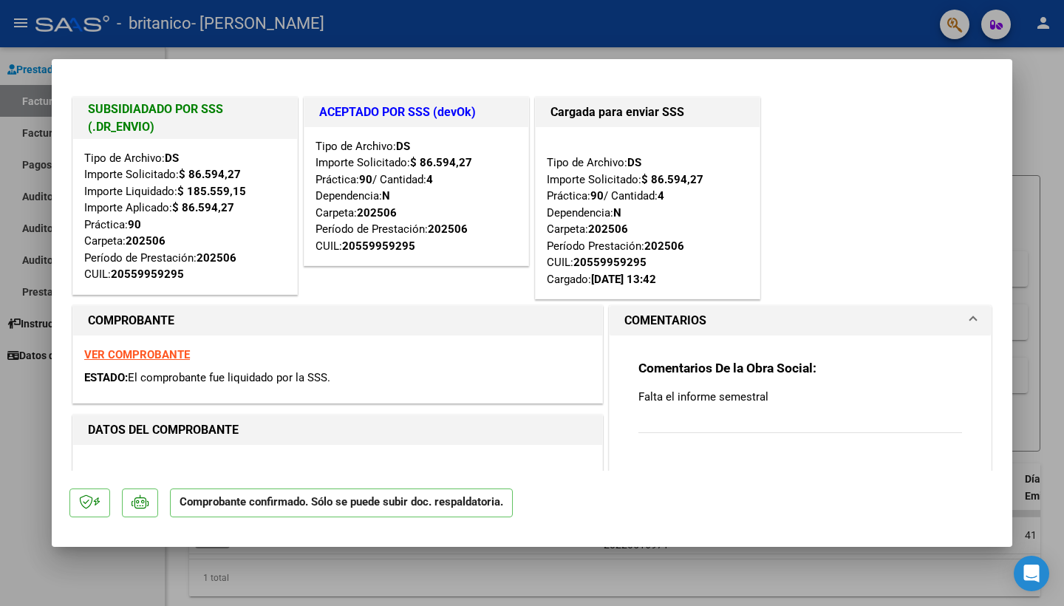
click at [882, 202] on div "SUBSIDIADADO POR SSS (.DR_ENVIO) Tipo de Archivo: DS Importe Solicitado: $ 86.5…" at bounding box center [531, 198] width 925 height 209
click at [1029, 135] on div at bounding box center [532, 303] width 1064 height 606
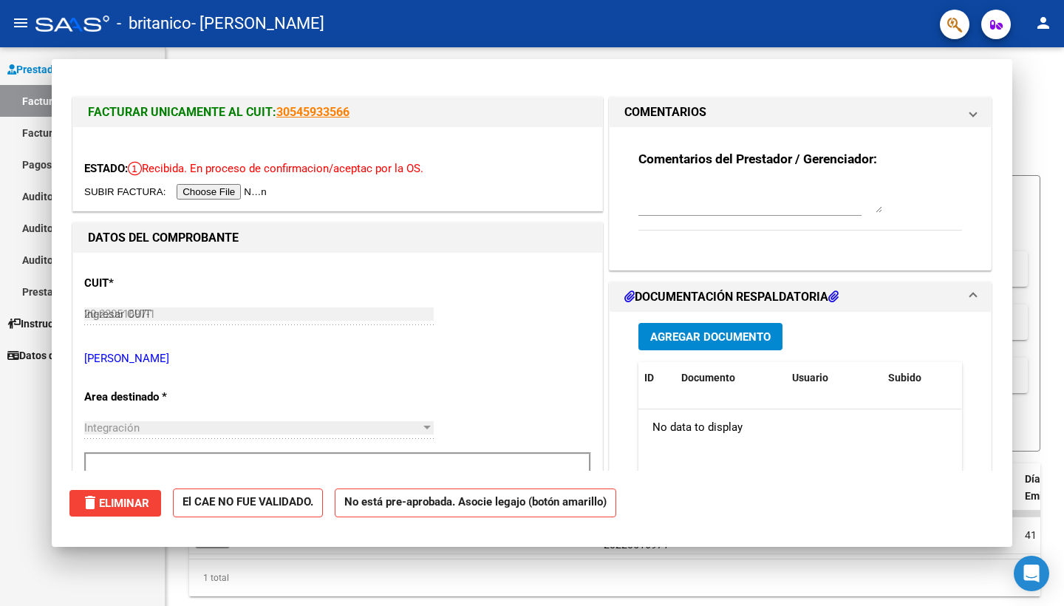
type input "$ 0,00"
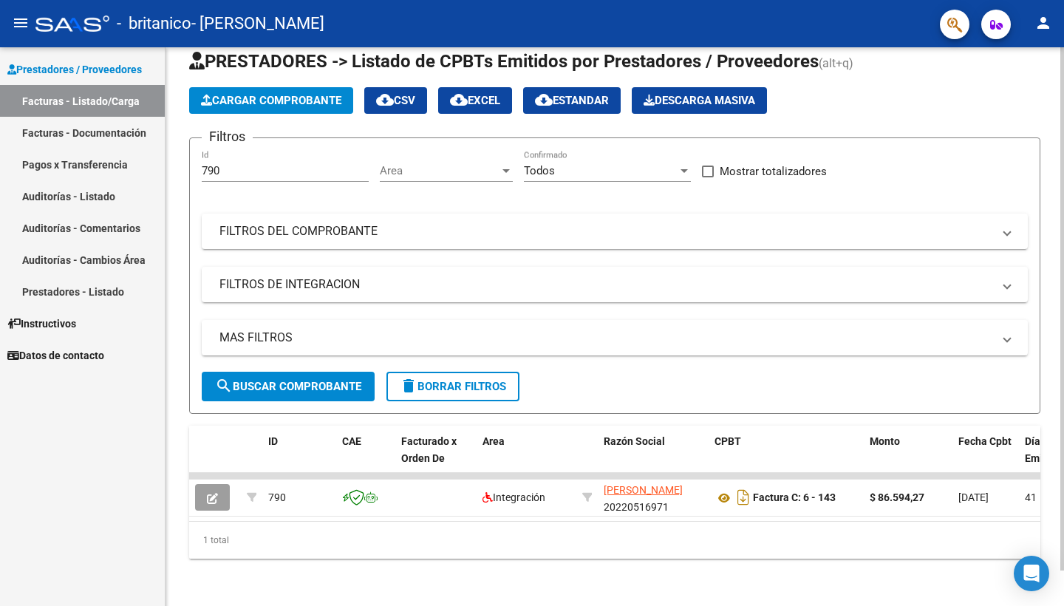
scroll to position [38, 0]
click at [312, 105] on span "Cargar Comprobante" at bounding box center [271, 100] width 140 height 13
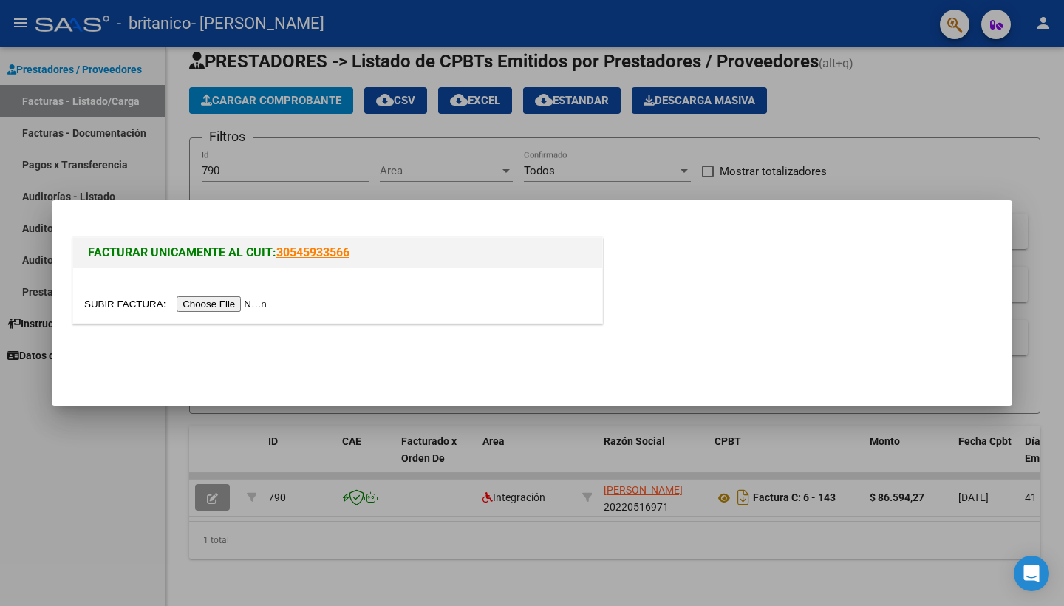
click at [208, 305] on input "file" at bounding box center [177, 304] width 187 height 16
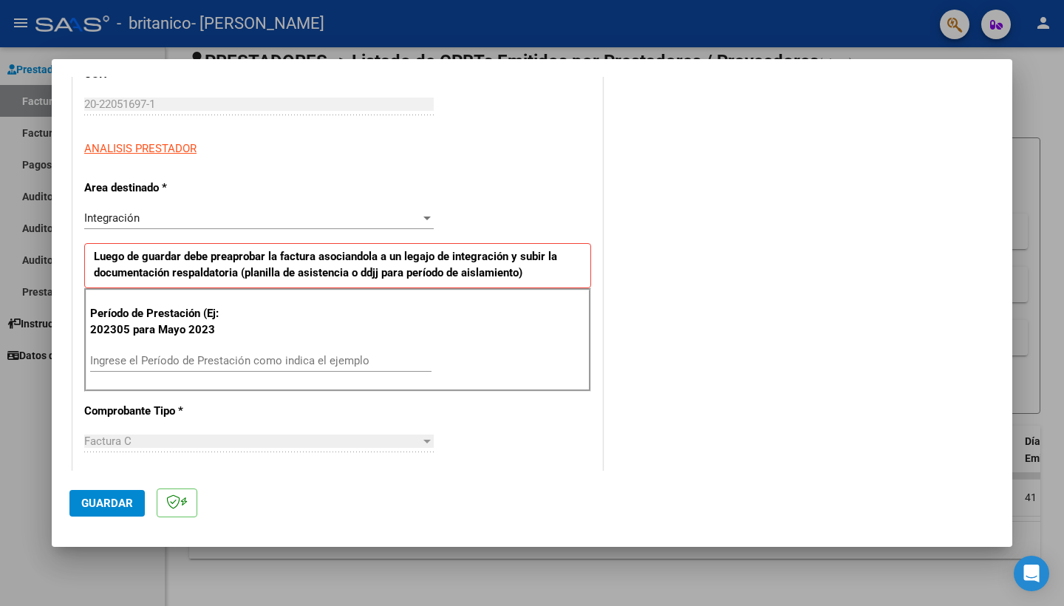
scroll to position [227, 0]
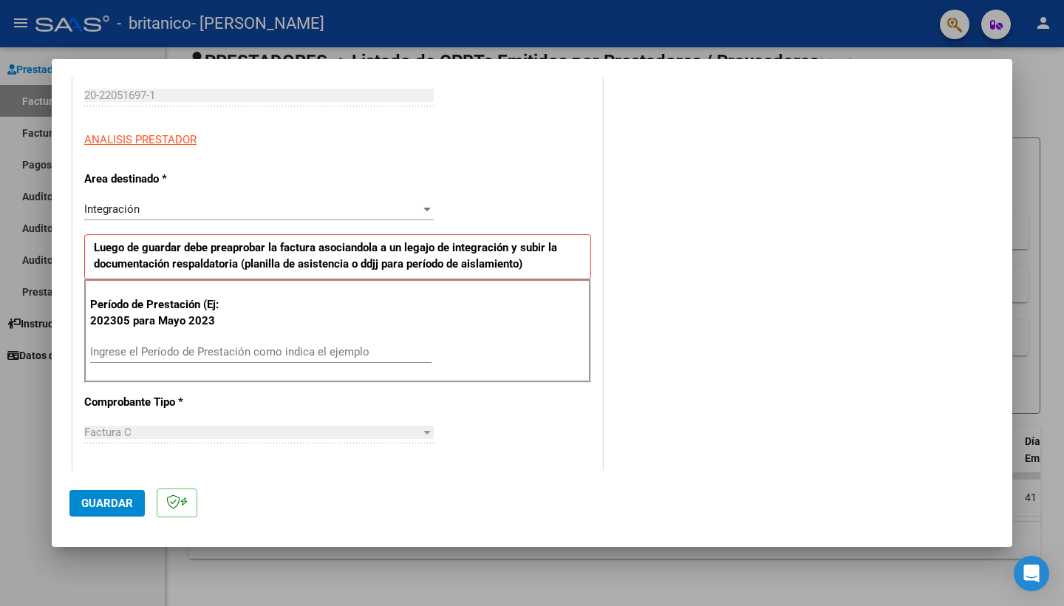
click at [342, 353] on input "Ingrese el Período de Prestación como indica el ejemplo" at bounding box center [260, 351] width 341 height 13
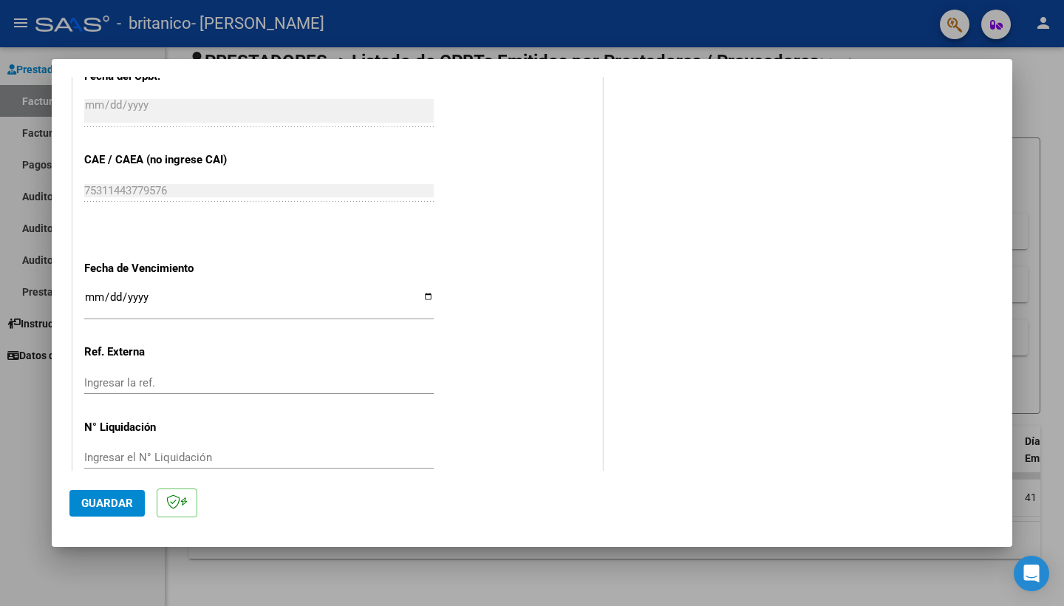
scroll to position [0, 0]
type input "202507"
click at [93, 501] on span "Guardar" at bounding box center [107, 502] width 52 height 13
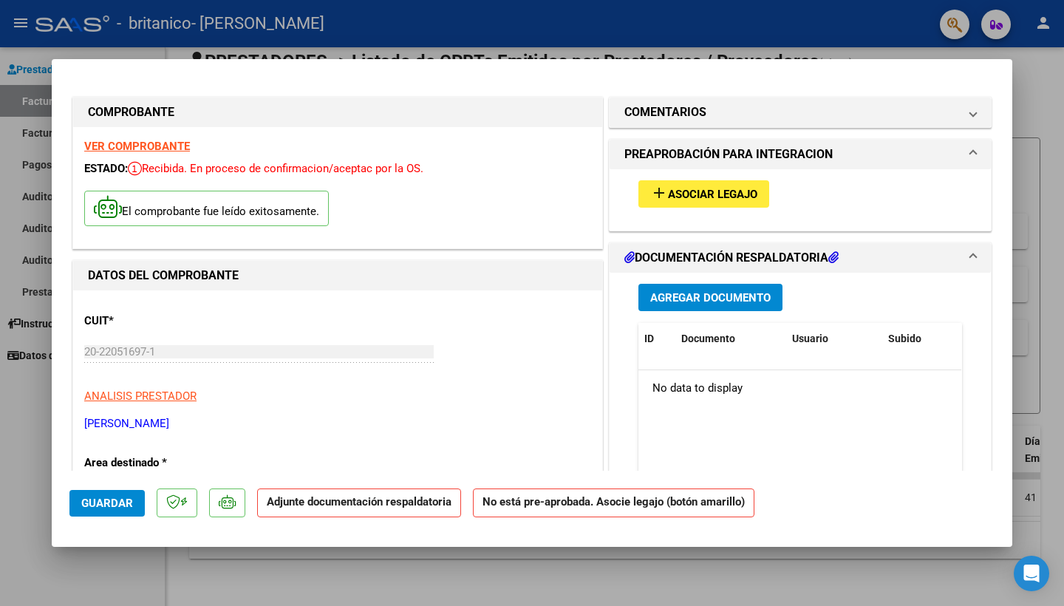
click at [718, 191] on span "Asociar Legajo" at bounding box center [712, 194] width 89 height 13
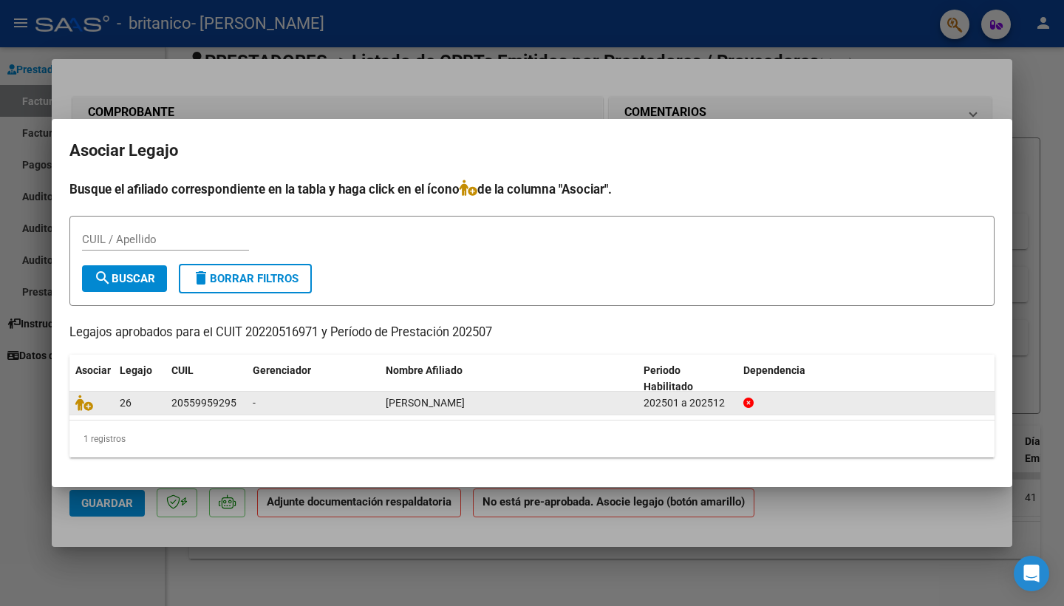
click at [345, 401] on div "-" at bounding box center [313, 402] width 121 height 17
click at [253, 401] on span "-" at bounding box center [254, 403] width 3 height 12
click at [147, 406] on div "26" at bounding box center [140, 402] width 40 height 17
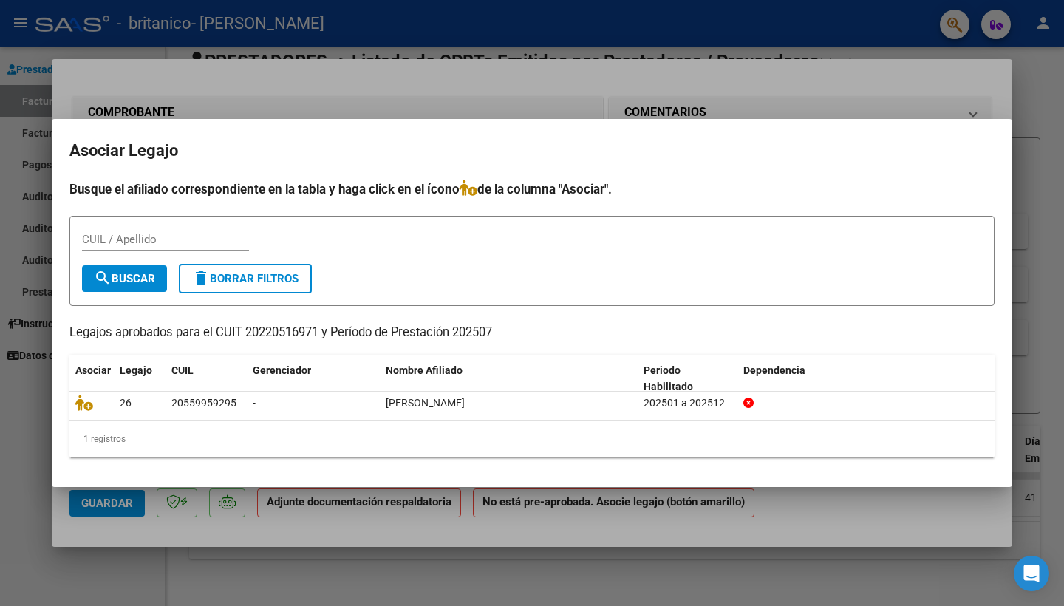
click at [503, 86] on div at bounding box center [532, 303] width 1064 height 606
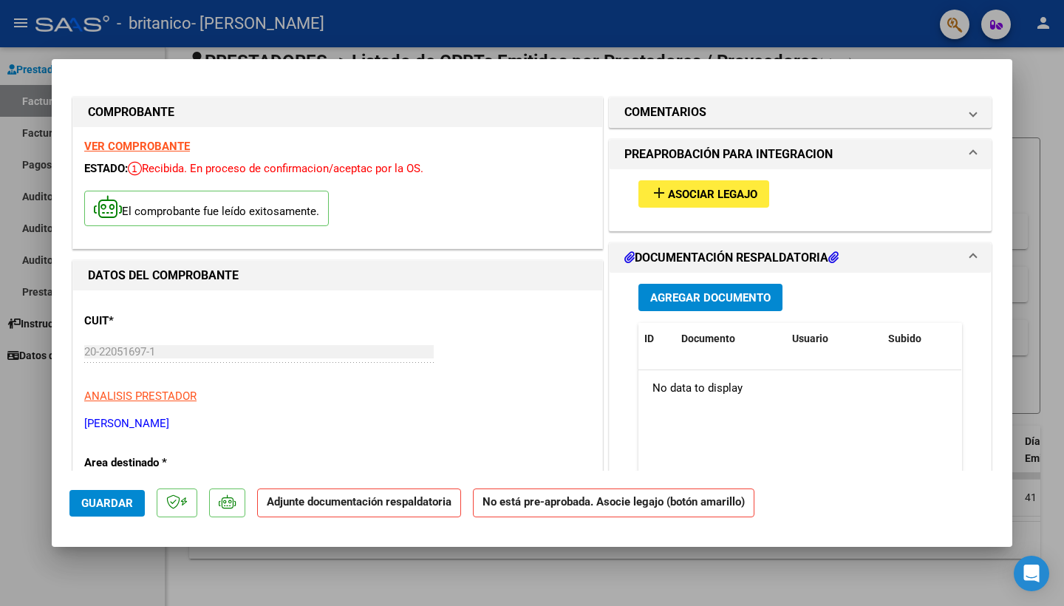
click at [744, 295] on span "Agregar Documento" at bounding box center [710, 297] width 120 height 13
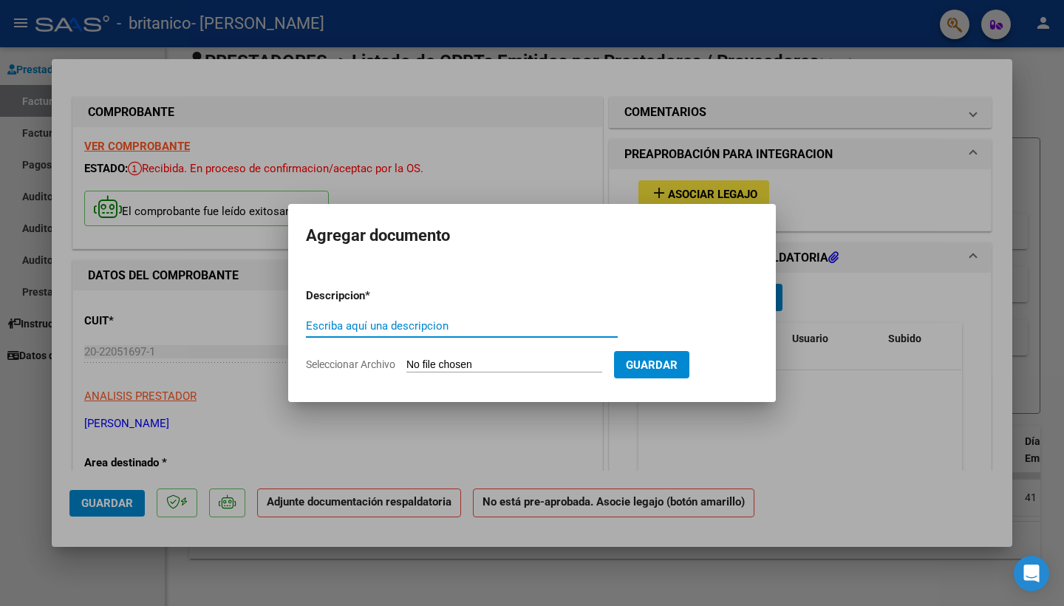
click at [529, 324] on input "Escriba aquí una descripcion" at bounding box center [462, 325] width 312 height 13
click at [382, 301] on p "Descripcion *" at bounding box center [374, 295] width 136 height 17
click at [904, 293] on div at bounding box center [532, 303] width 1064 height 606
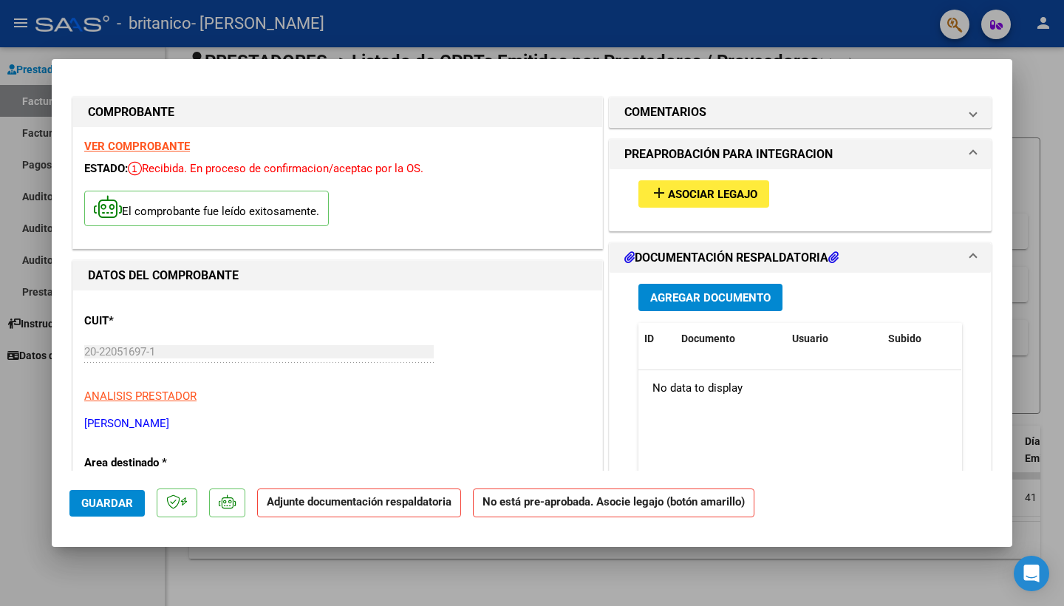
click at [835, 257] on icon at bounding box center [833, 257] width 10 height 12
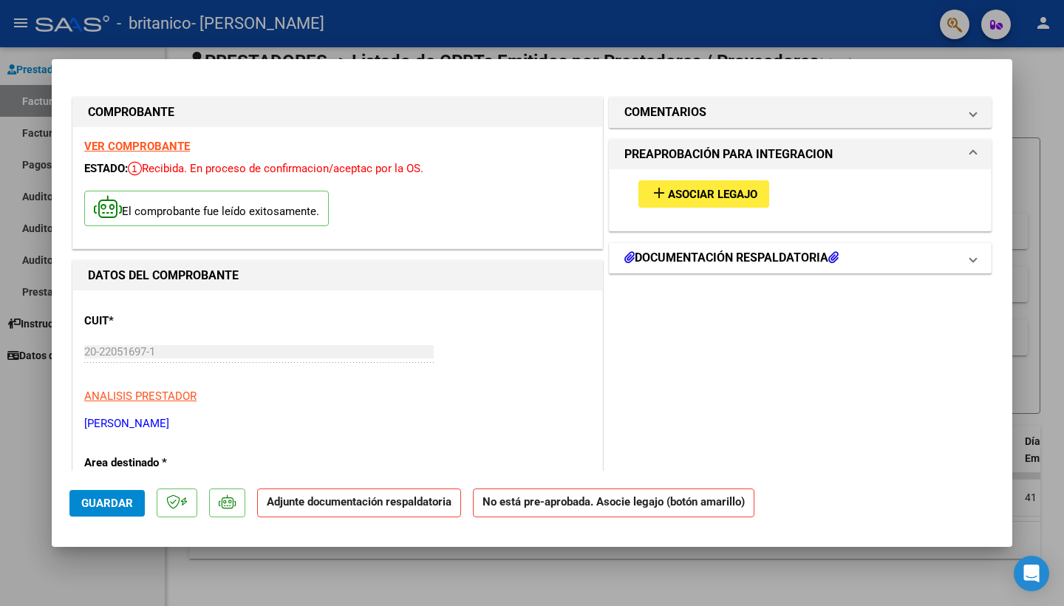
click at [753, 261] on h1 "DOCUMENTACIÓN RESPALDATORIA" at bounding box center [731, 258] width 214 height 18
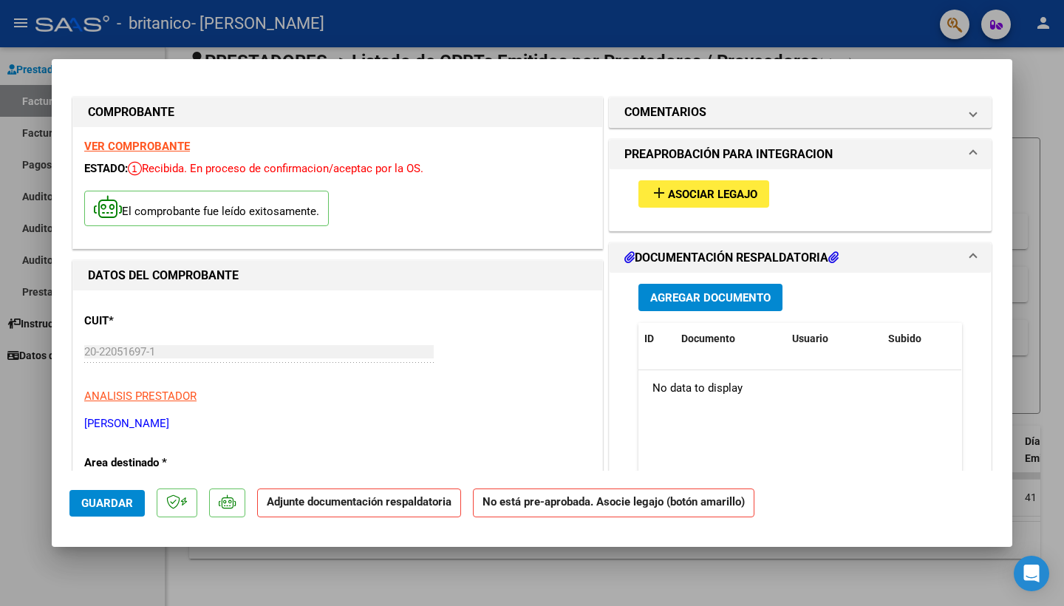
click at [705, 310] on button "Agregar Documento" at bounding box center [710, 297] width 144 height 27
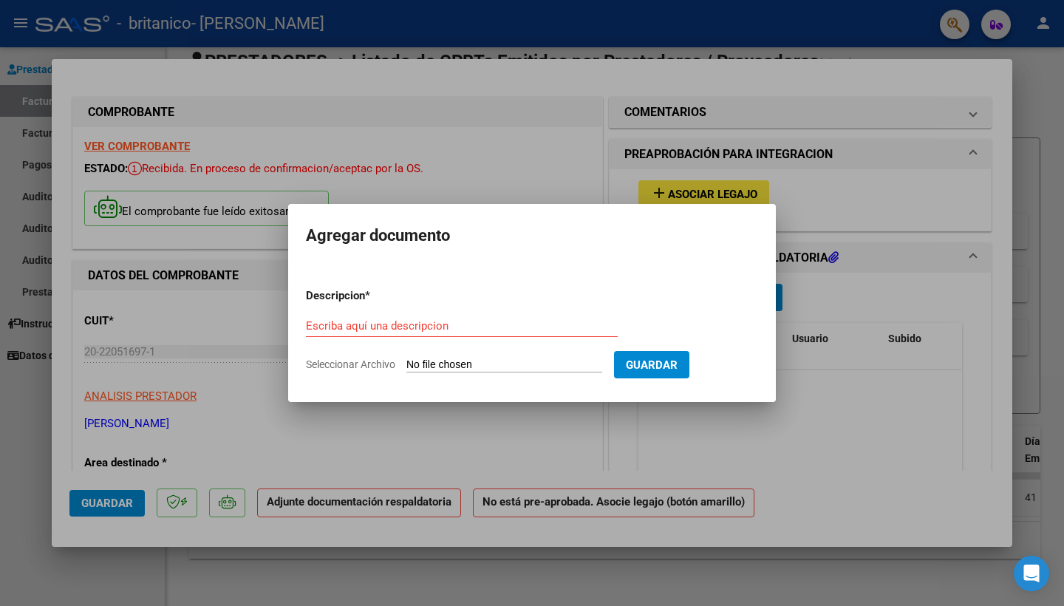
click at [517, 363] on input "Seleccionar Archivo" at bounding box center [504, 365] width 196 height 14
type input "C:\fakepath\2025 07 Asistencia [PERSON_NAME] OK.pdf"
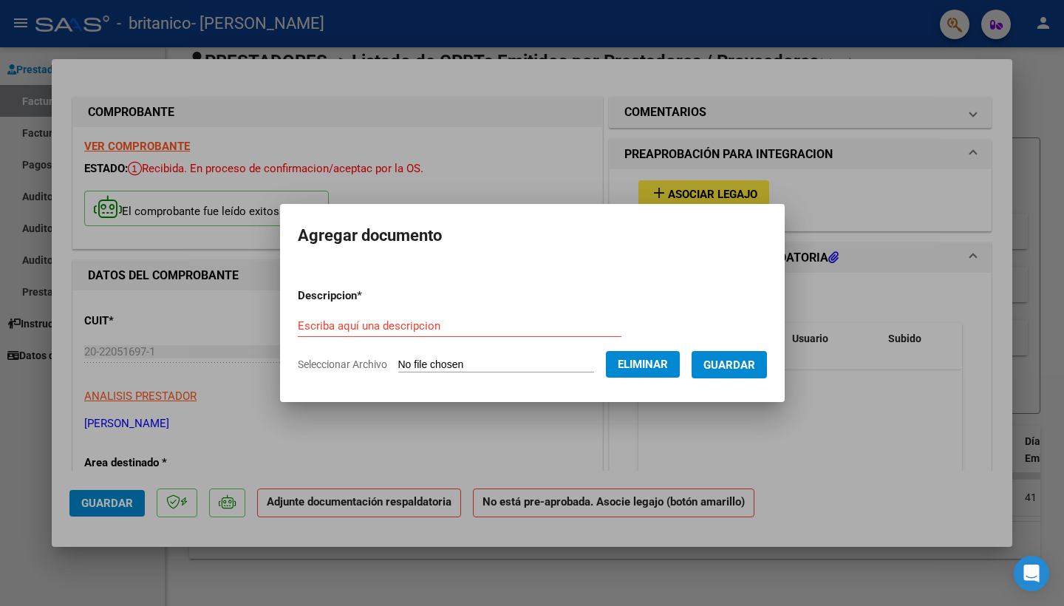
click at [579, 328] on input "Escriba aquí una descripcion" at bounding box center [459, 325] width 323 height 13
type input "Asistencia 2025 07"
click at [736, 360] on span "Guardar" at bounding box center [729, 364] width 52 height 13
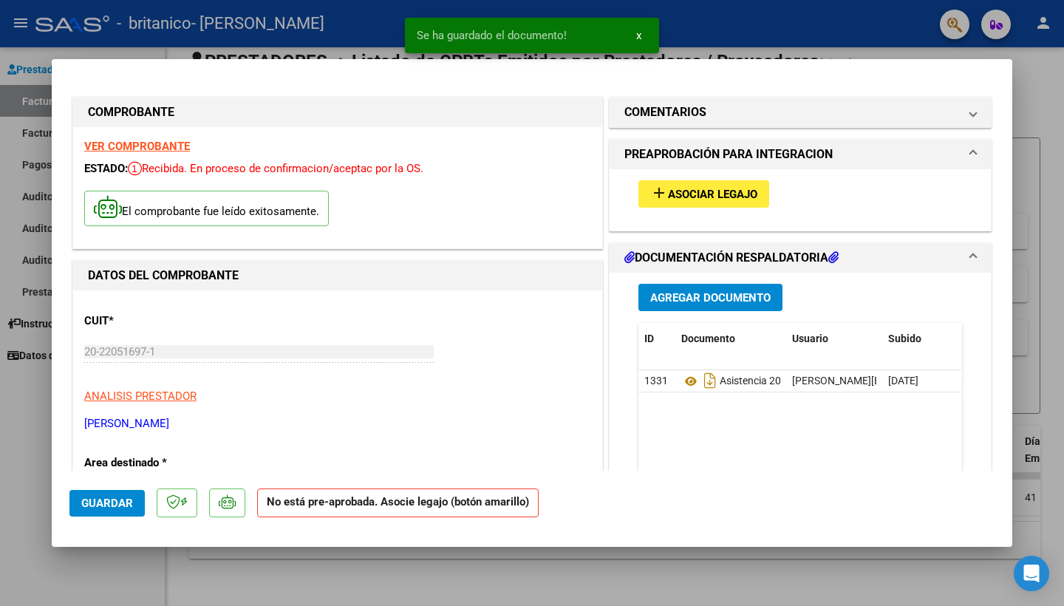
click at [723, 189] on span "Asociar Legajo" at bounding box center [712, 194] width 89 height 13
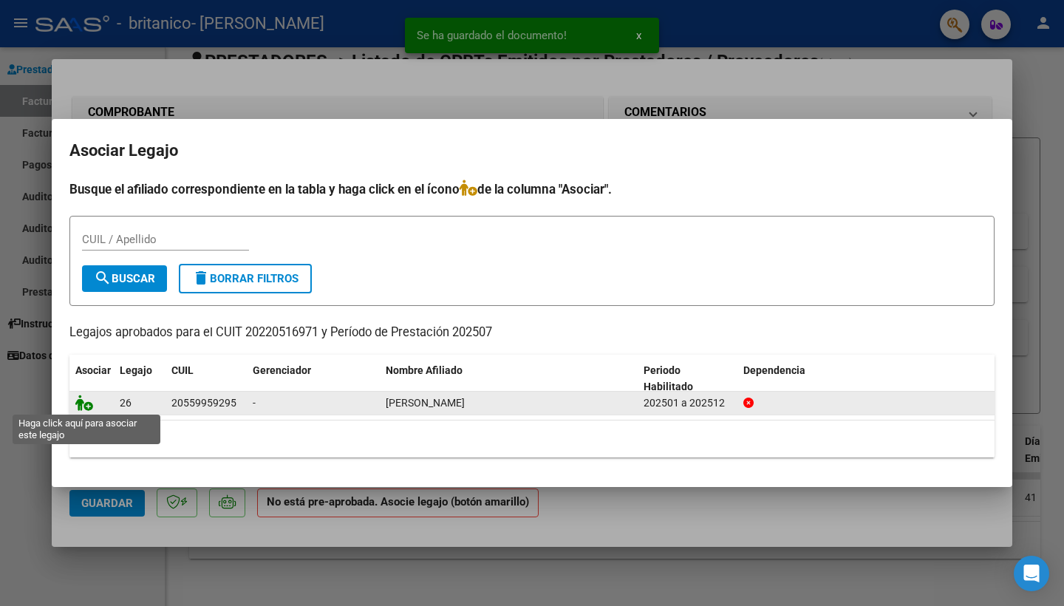
click at [89, 404] on icon at bounding box center [84, 402] width 18 height 16
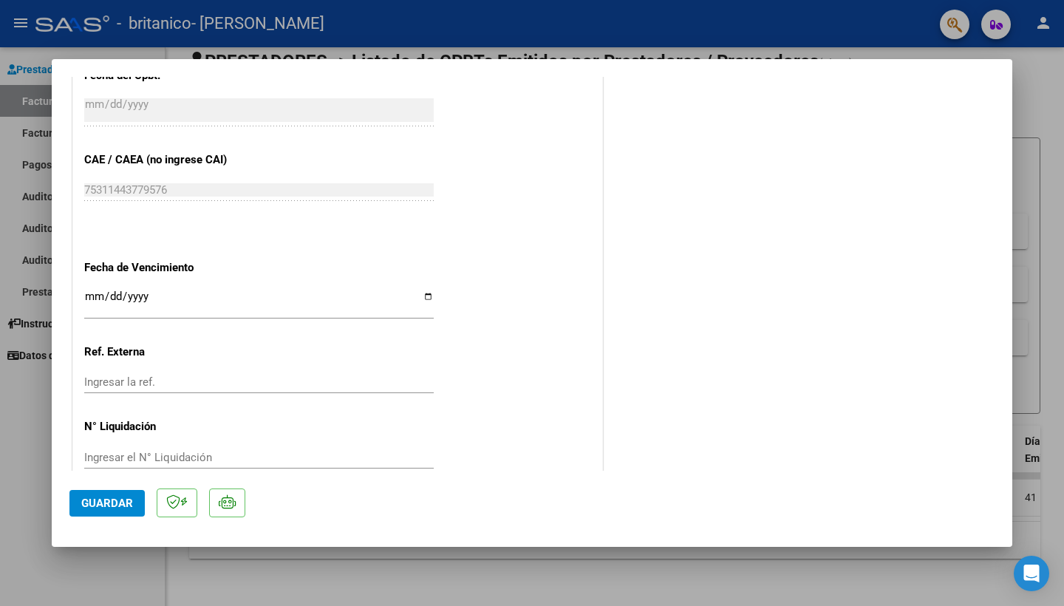
scroll to position [902, 0]
click at [123, 496] on button "Guardar" at bounding box center [106, 503] width 75 height 27
click at [1042, 222] on div at bounding box center [532, 303] width 1064 height 606
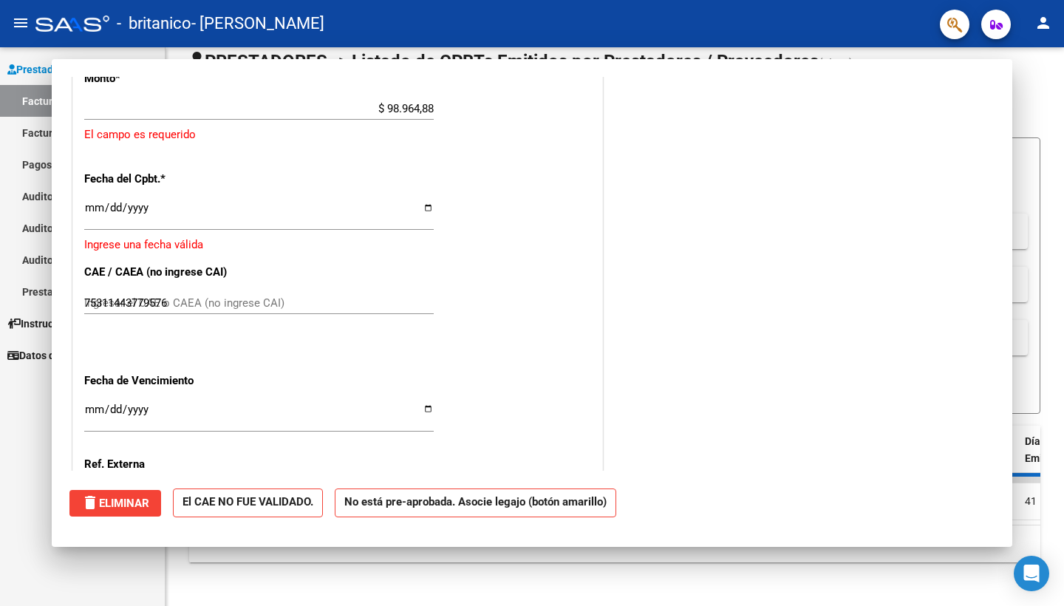
type input "$ 0,00"
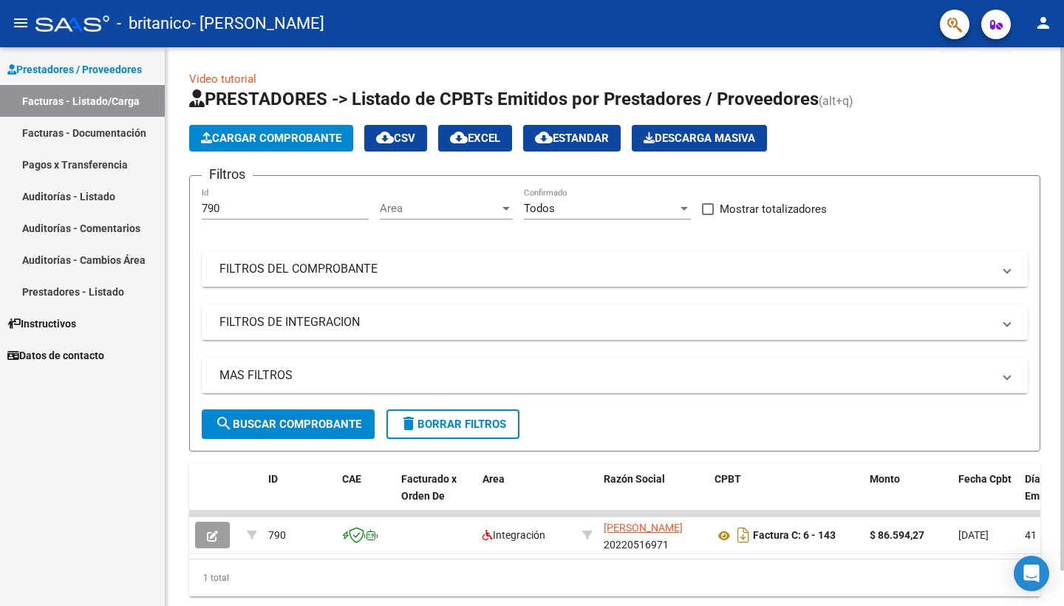
scroll to position [0, 0]
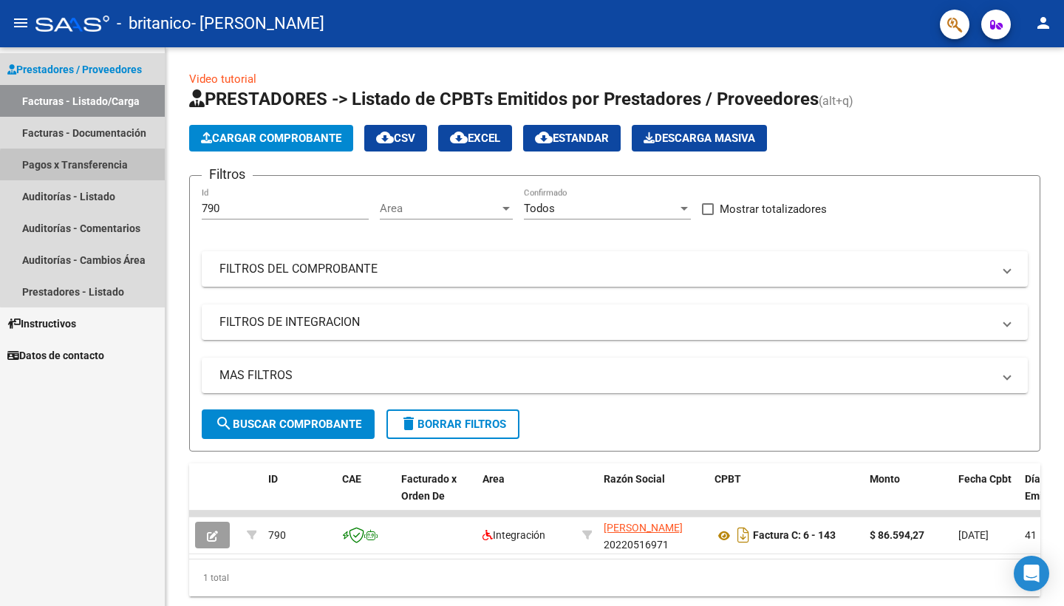
click at [113, 168] on link "Pagos x Transferencia" at bounding box center [82, 164] width 165 height 32
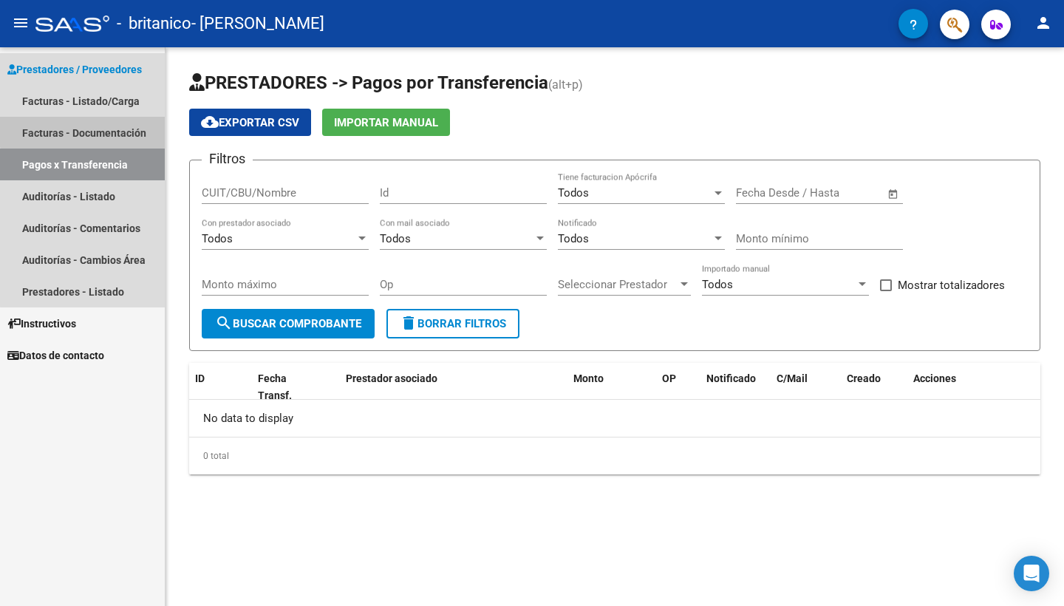
click at [111, 121] on link "Facturas - Documentación" at bounding box center [82, 133] width 165 height 32
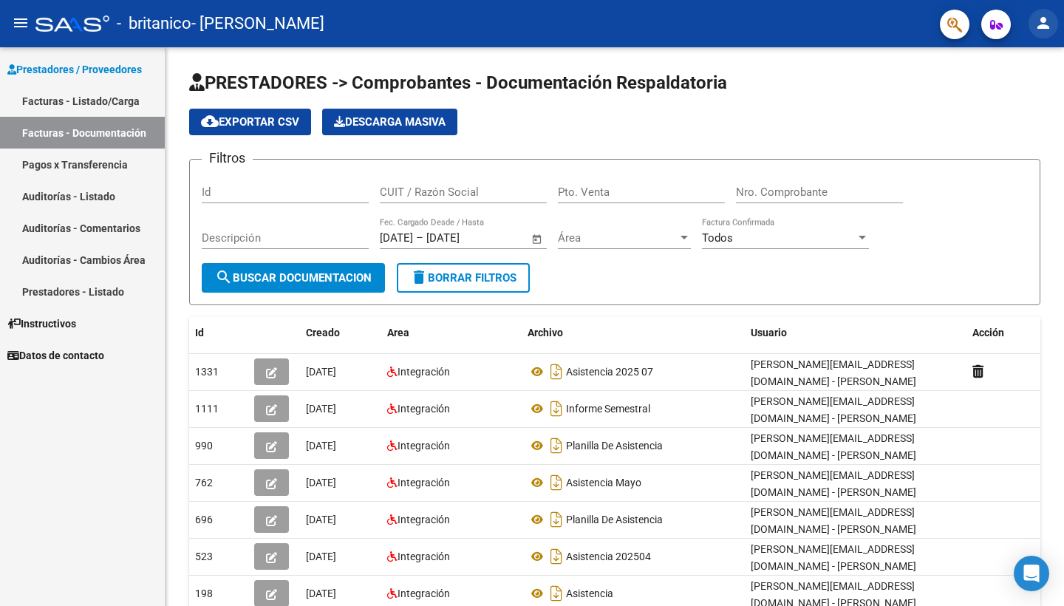
click at [1043, 12] on button "person" at bounding box center [1043, 24] width 30 height 30
click at [1005, 100] on button "exit_to_app Salir" at bounding box center [1012, 97] width 90 height 35
